Goal: Information Seeking & Learning: Learn about a topic

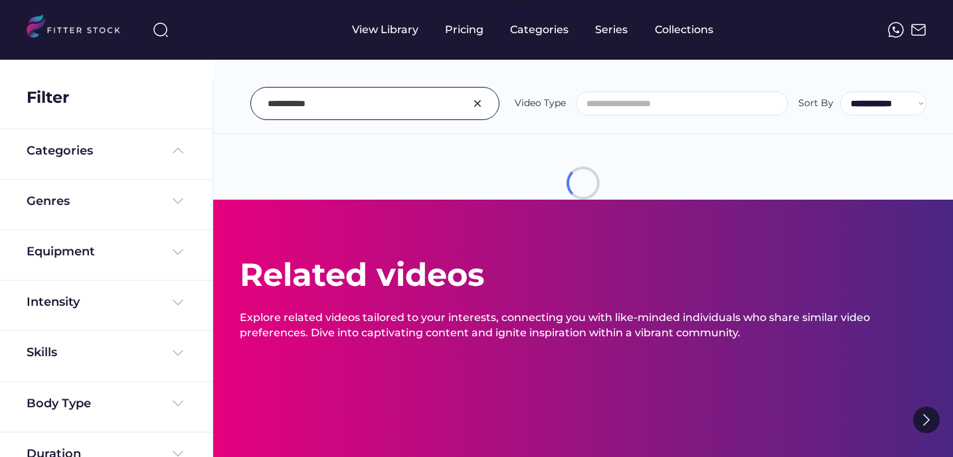
select select
select select "**********"
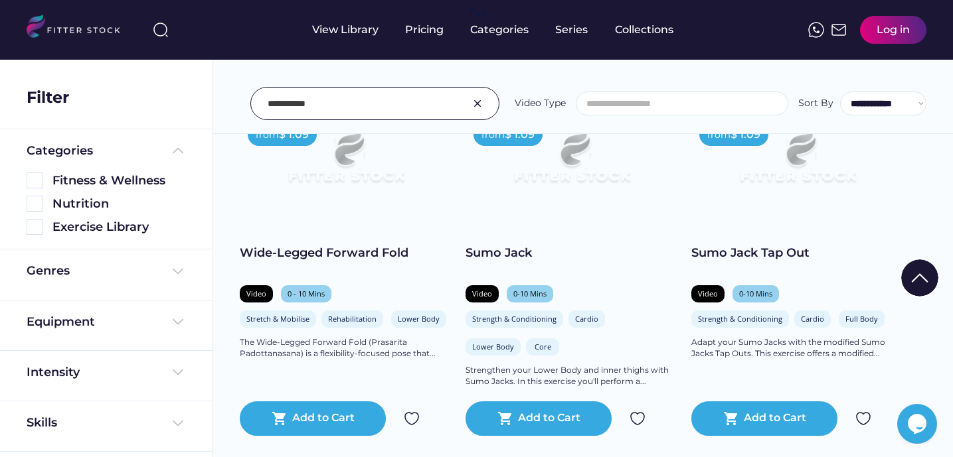
scroll to position [287, 0]
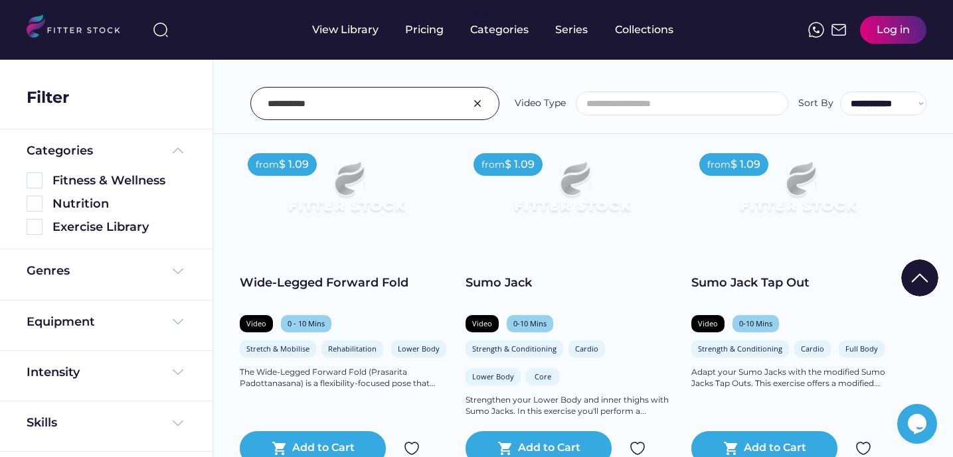
click at [765, 198] on img at bounding box center [797, 193] width 170 height 96
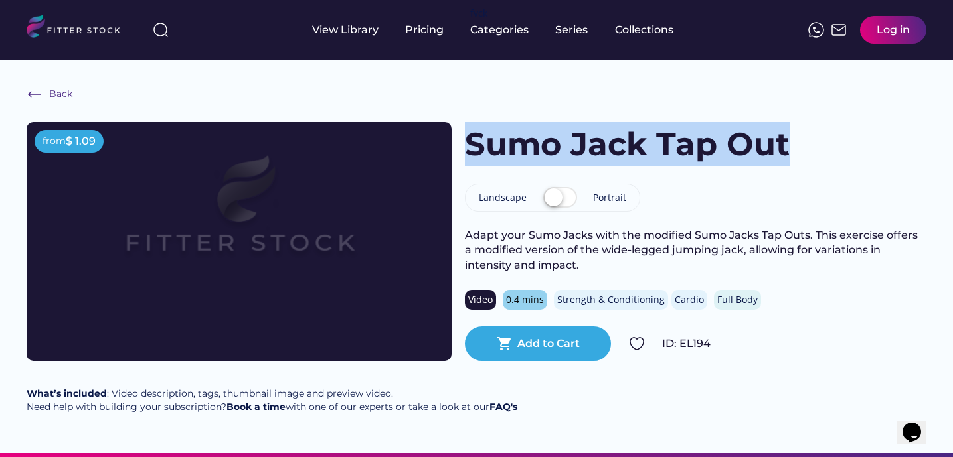
drag, startPoint x: 471, startPoint y: 146, endPoint x: 801, endPoint y: 127, distance: 331.2
click at [801, 127] on div "Sumo Jack Tap Out" at bounding box center [695, 144] width 461 height 44
copy h1 "Sumo Jack Tap Out"
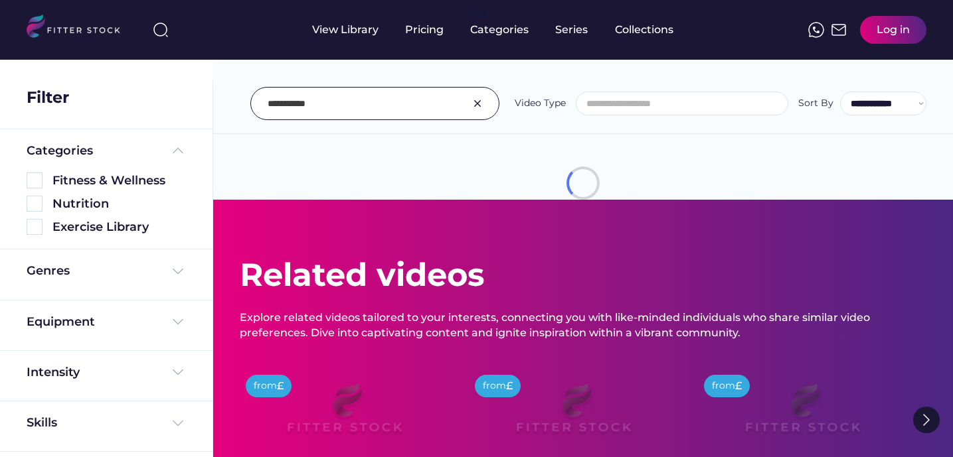
select select
select select "**********"
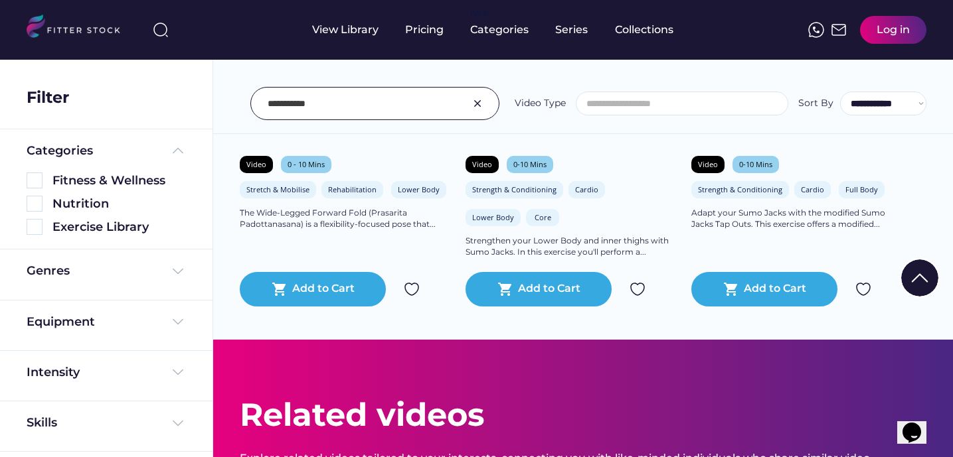
scroll to position [351, 0]
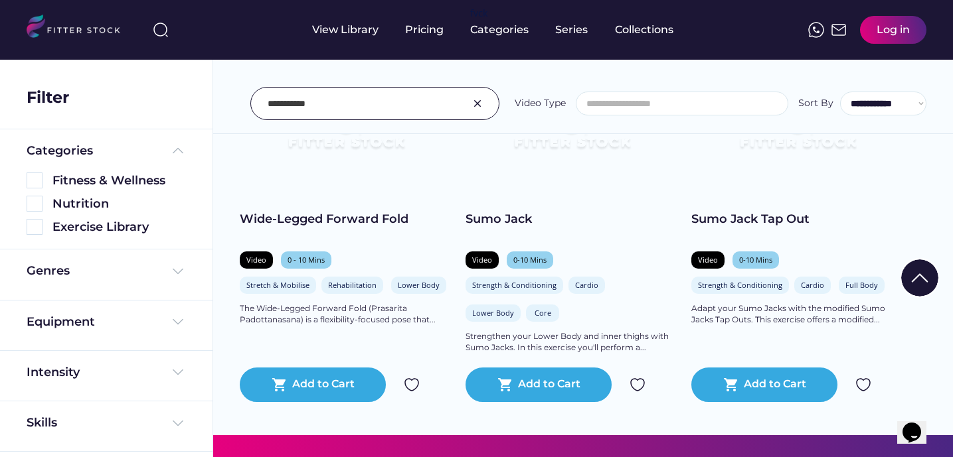
click at [564, 147] on img at bounding box center [572, 130] width 170 height 96
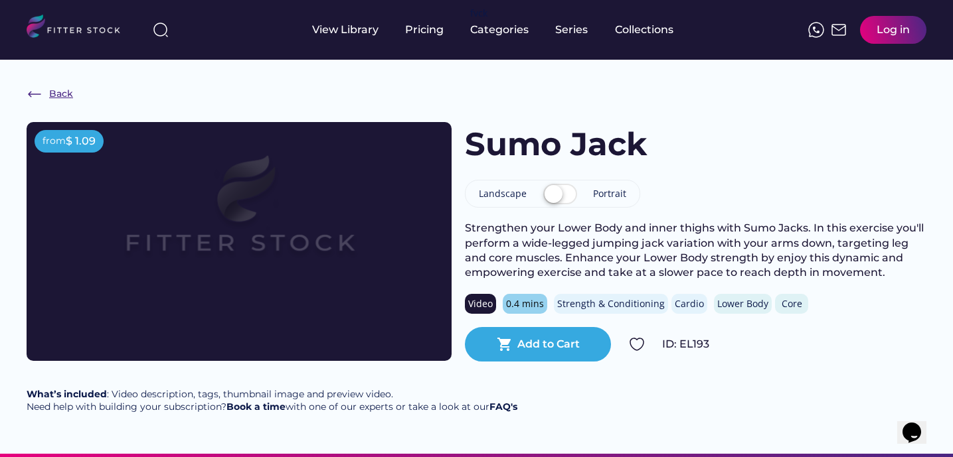
click at [55, 94] on div "Back" at bounding box center [61, 94] width 24 height 13
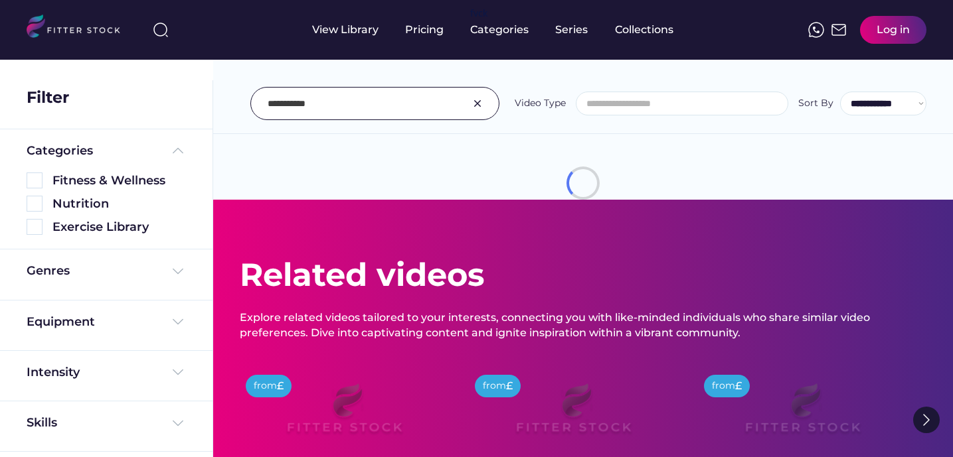
select select
select select "**********"
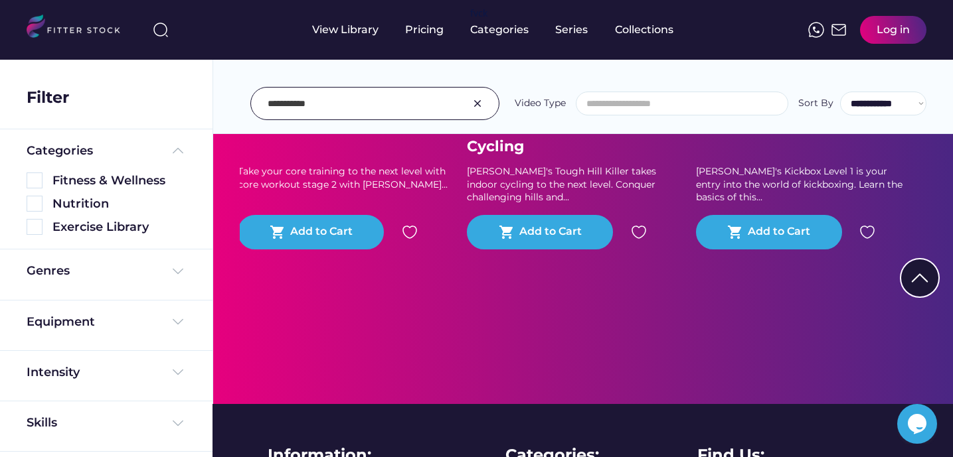
scroll to position [937, 0]
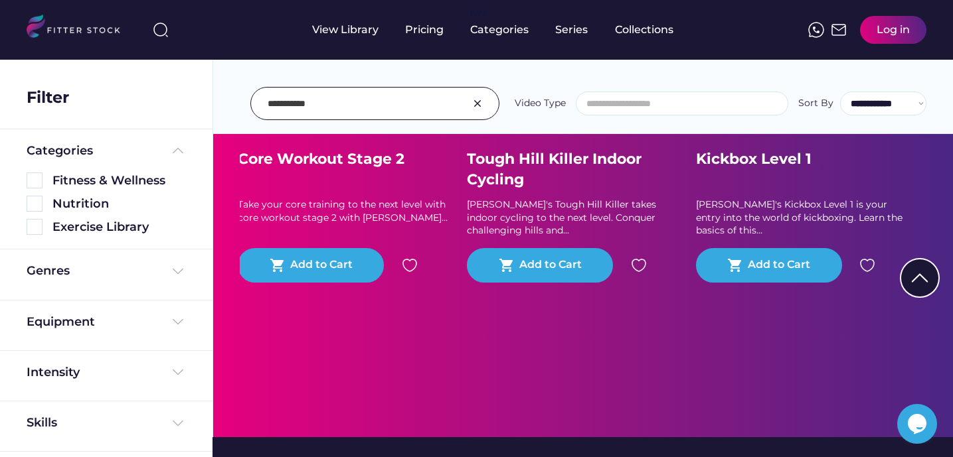
drag, startPoint x: 325, startPoint y: 105, endPoint x: 228, endPoint y: 105, distance: 97.6
click at [228, 105] on div "**********" at bounding box center [583, 74] width 740 height 120
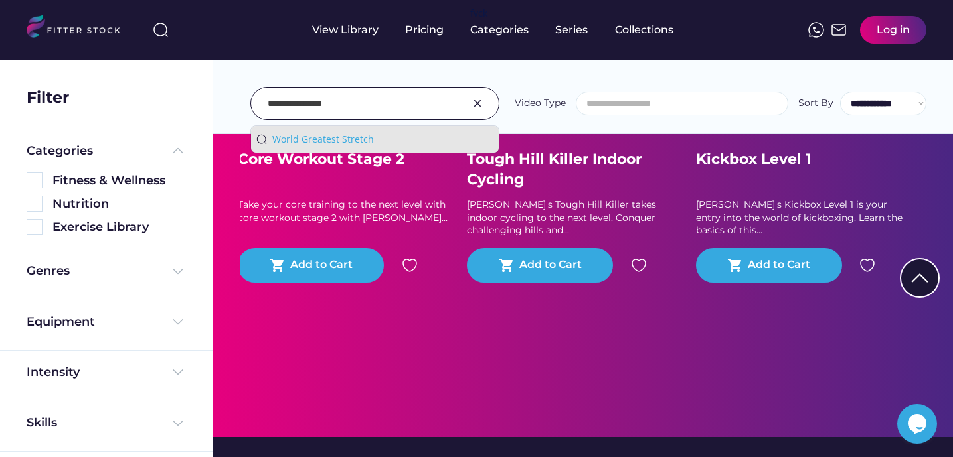
click at [336, 141] on div "World Greatest Stretch" at bounding box center [382, 139] width 221 height 13
type input "**********"
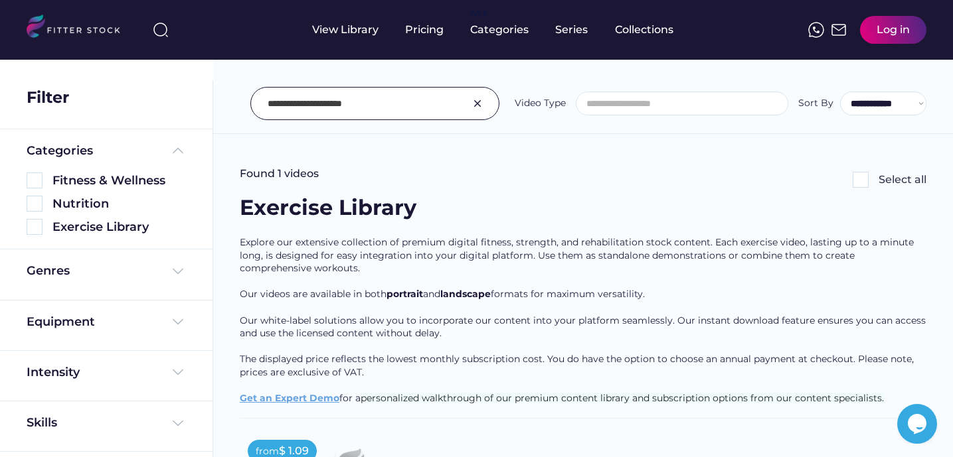
scroll to position [327, 0]
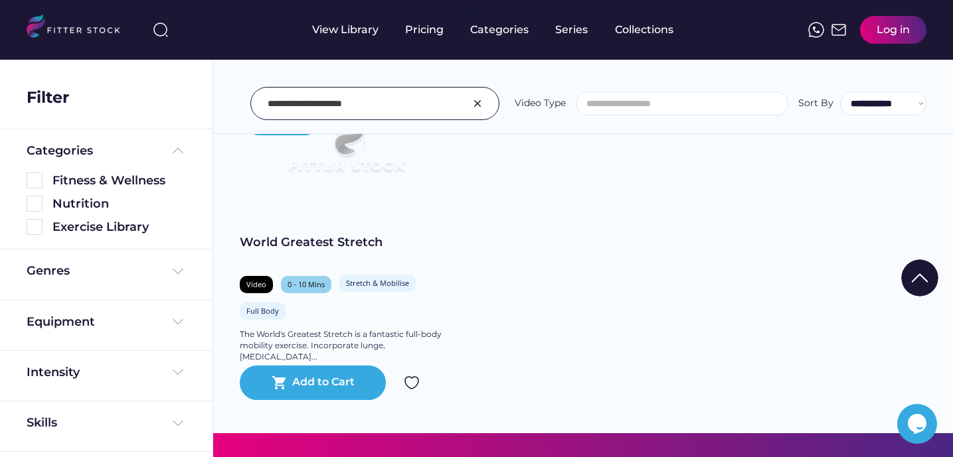
click at [369, 179] on img at bounding box center [346, 153] width 170 height 96
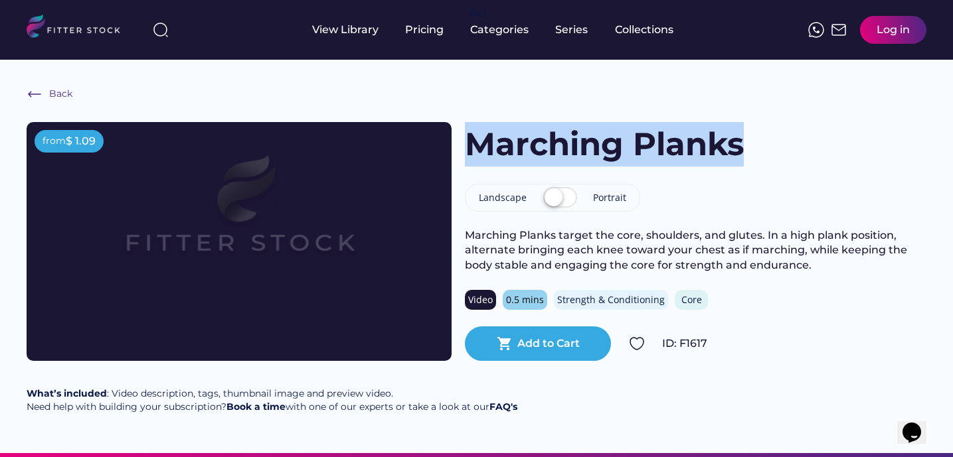
drag, startPoint x: 469, startPoint y: 140, endPoint x: 748, endPoint y: 141, distance: 278.2
click at [748, 141] on div "Marching Planks" at bounding box center [695, 144] width 461 height 44
copy h1 "Marching Planks"
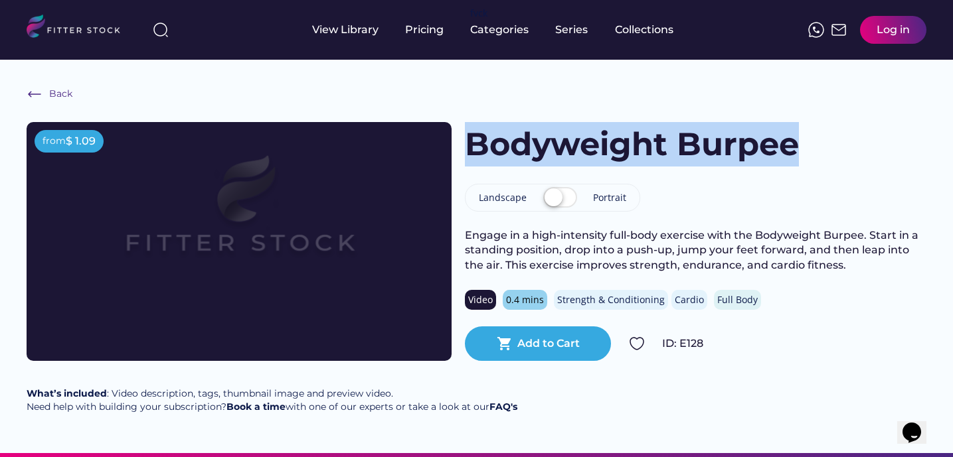
drag, startPoint x: 471, startPoint y: 153, endPoint x: 796, endPoint y: 140, distance: 325.6
click at [796, 140] on h1 "Bodyweight Burpee" at bounding box center [632, 144] width 334 height 44
copy h1 "Bodyweight Burpee"
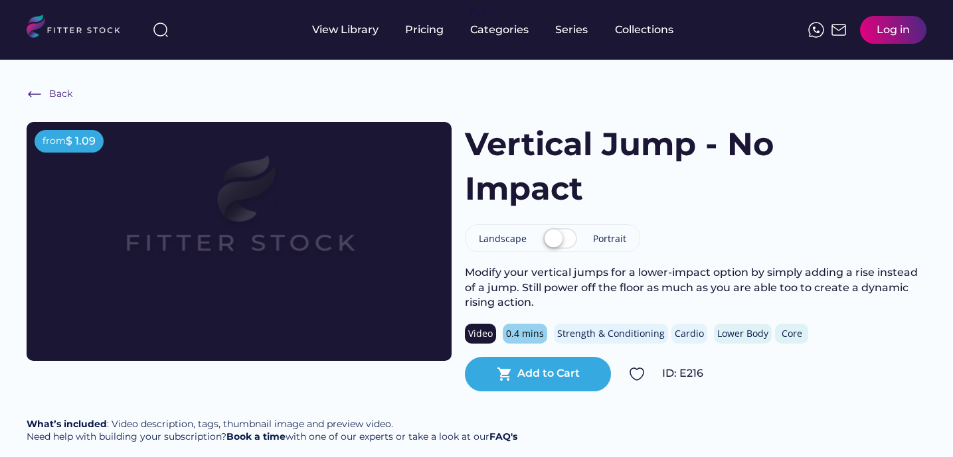
click at [95, 305] on img at bounding box center [239, 217] width 340 height 191
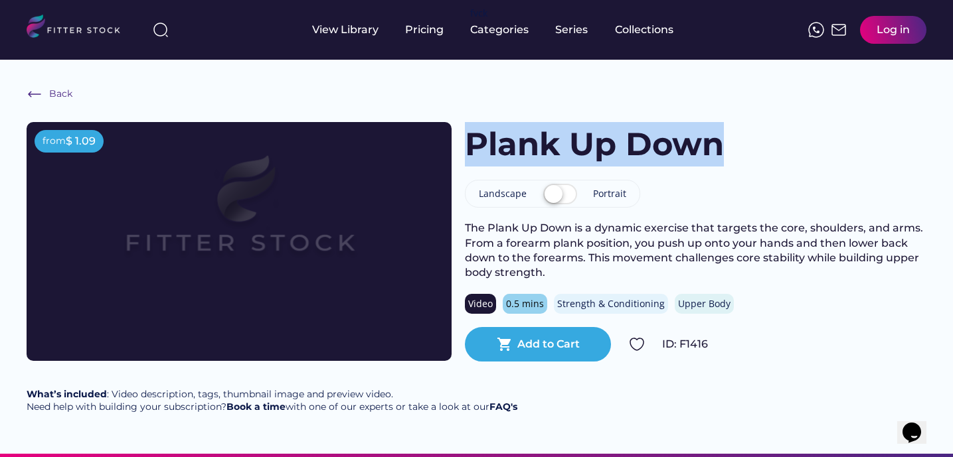
drag, startPoint x: 469, startPoint y: 149, endPoint x: 722, endPoint y: 144, distance: 253.7
click at [722, 144] on h1 "Plank Up Down" at bounding box center [594, 144] width 259 height 44
copy h1 "Plank Up Down"
